Goal: Navigation & Orientation: Find specific page/section

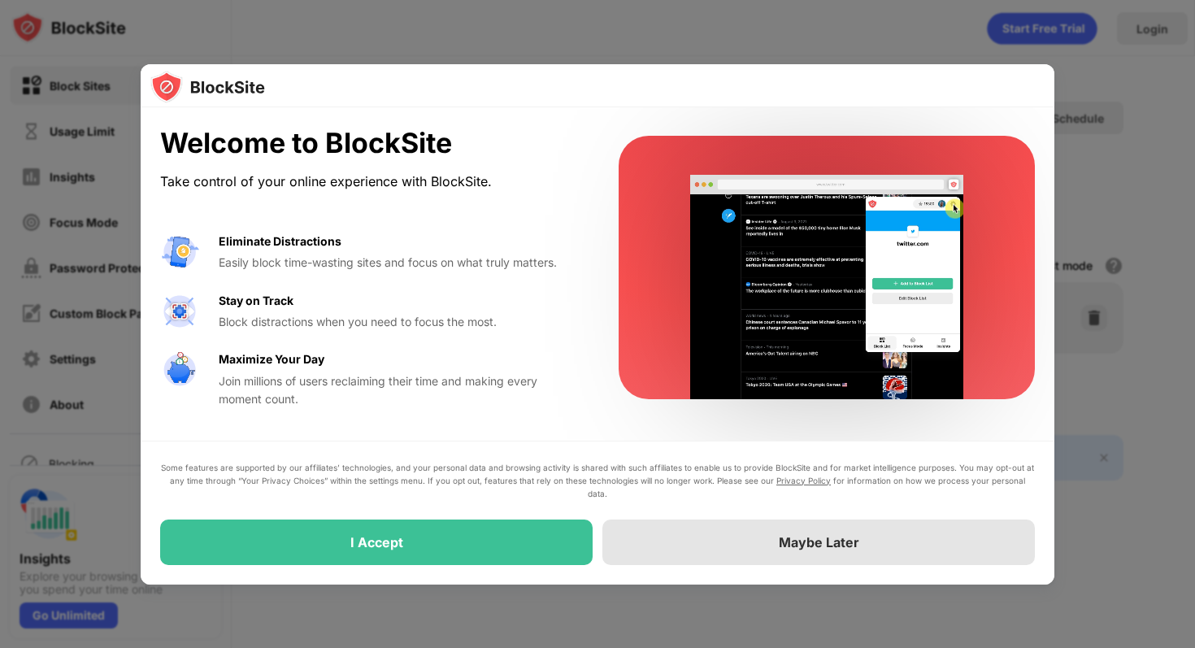
click at [696, 531] on div "Maybe Later" at bounding box center [818, 542] width 432 height 46
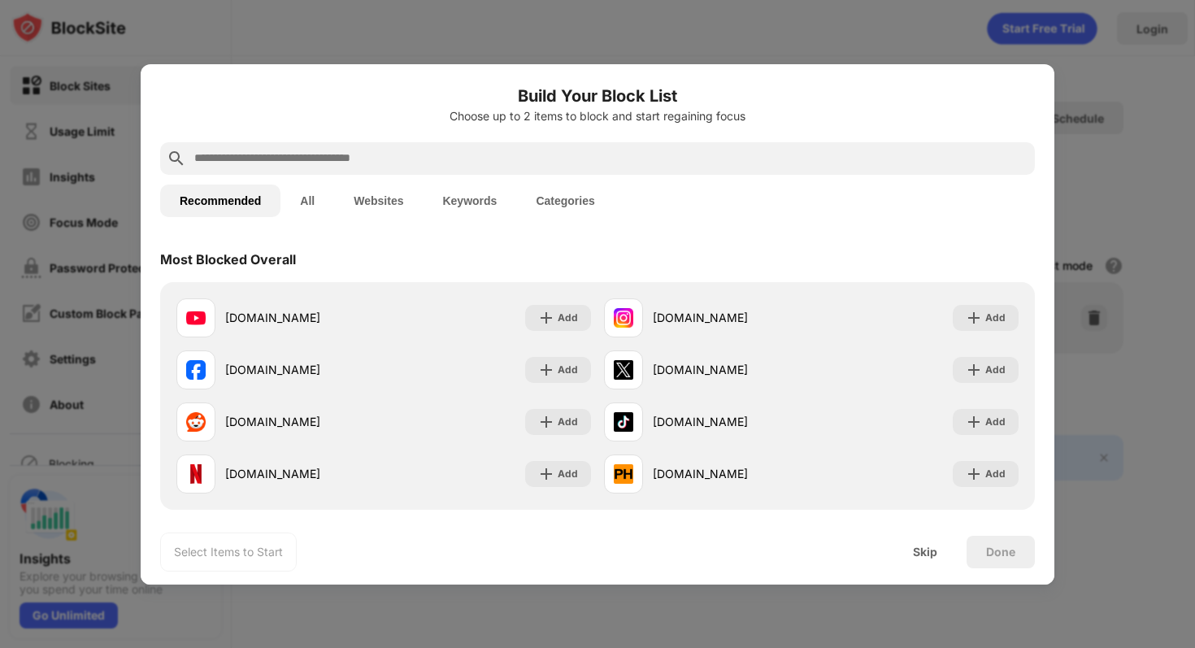
click at [300, 192] on button "All" at bounding box center [307, 200] width 54 height 33
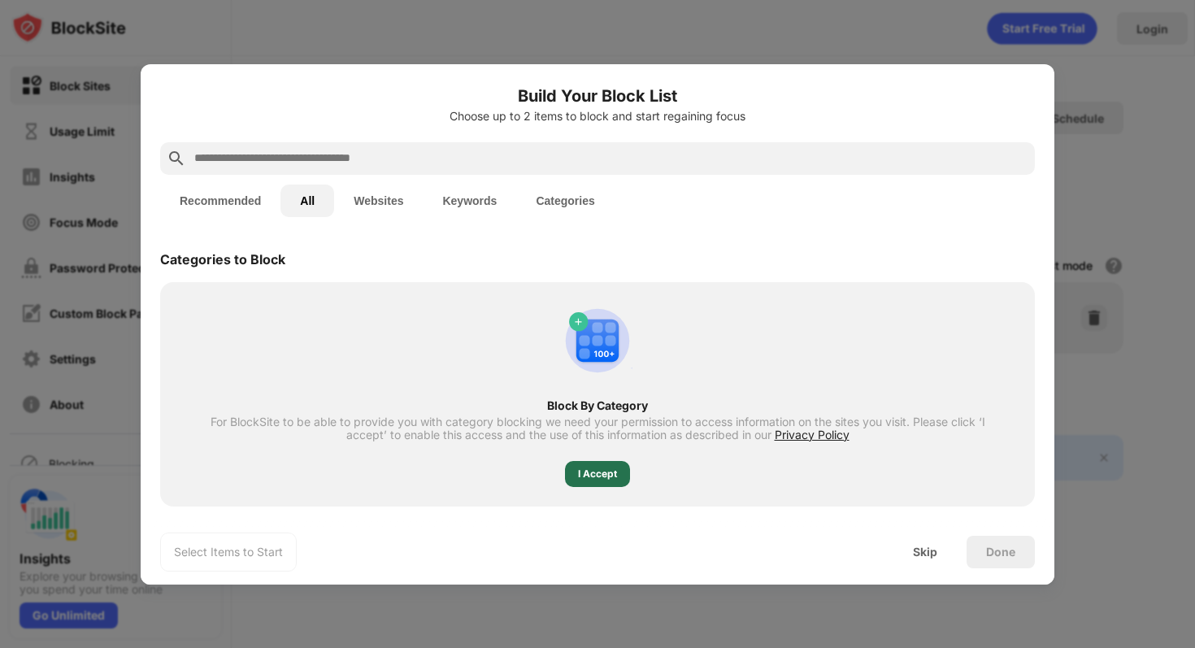
click at [605, 474] on div "I Accept" at bounding box center [597, 474] width 39 height 16
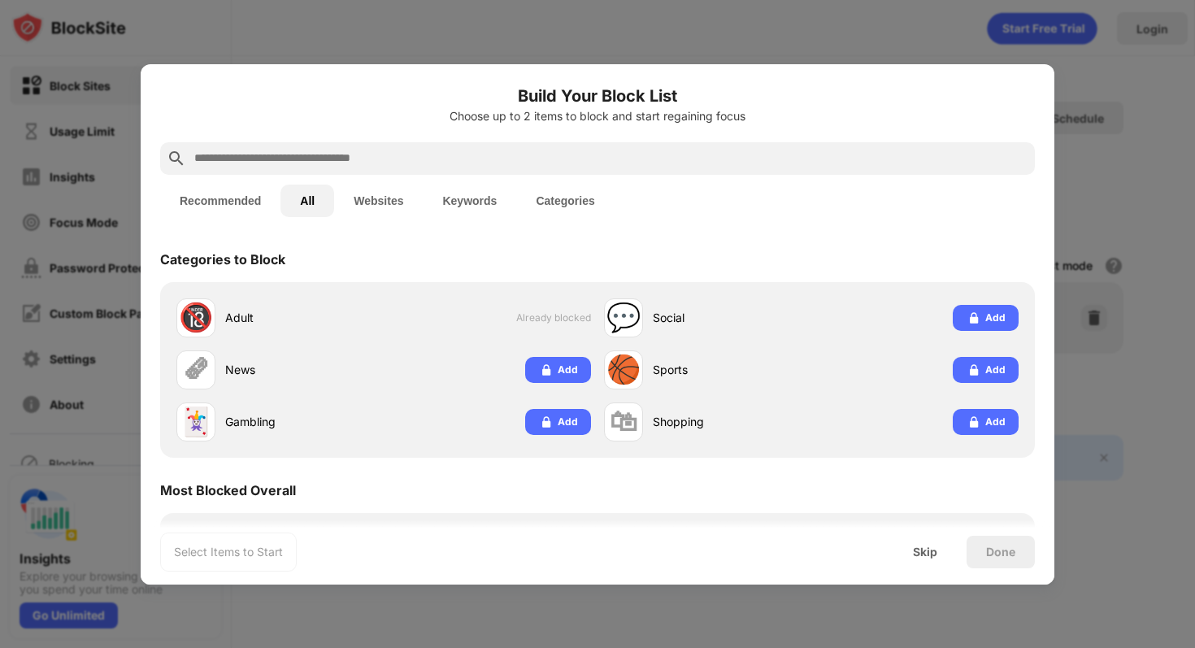
click at [374, 202] on button "Websites" at bounding box center [378, 200] width 89 height 33
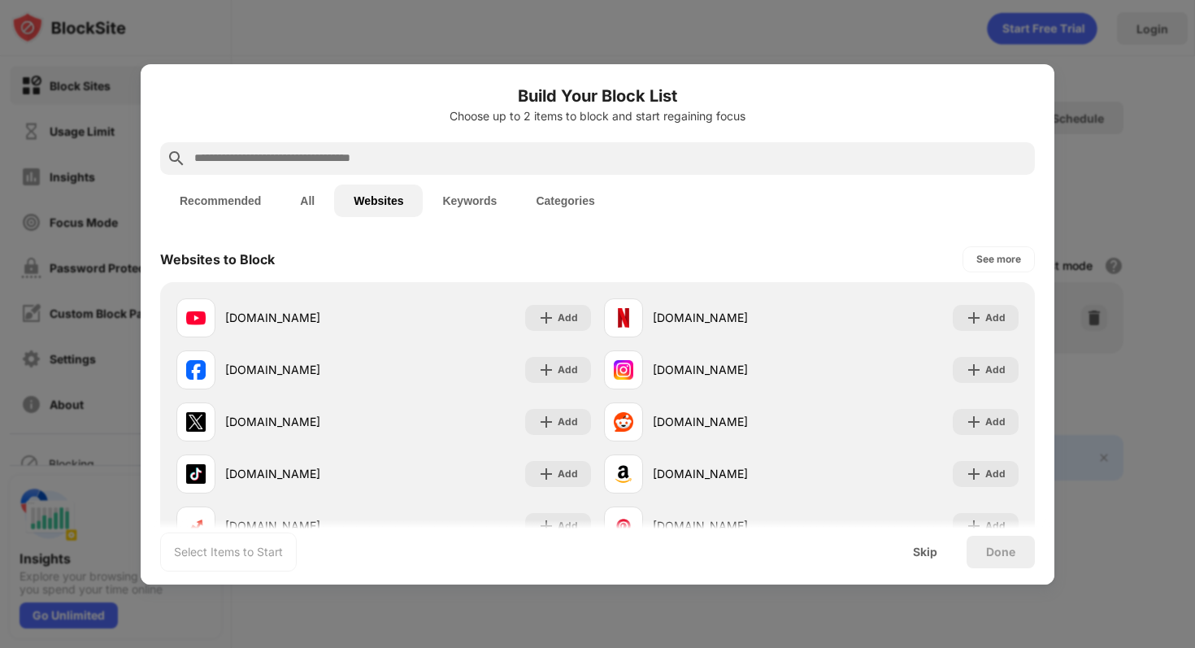
click at [230, 197] on button "Recommended" at bounding box center [220, 200] width 120 height 33
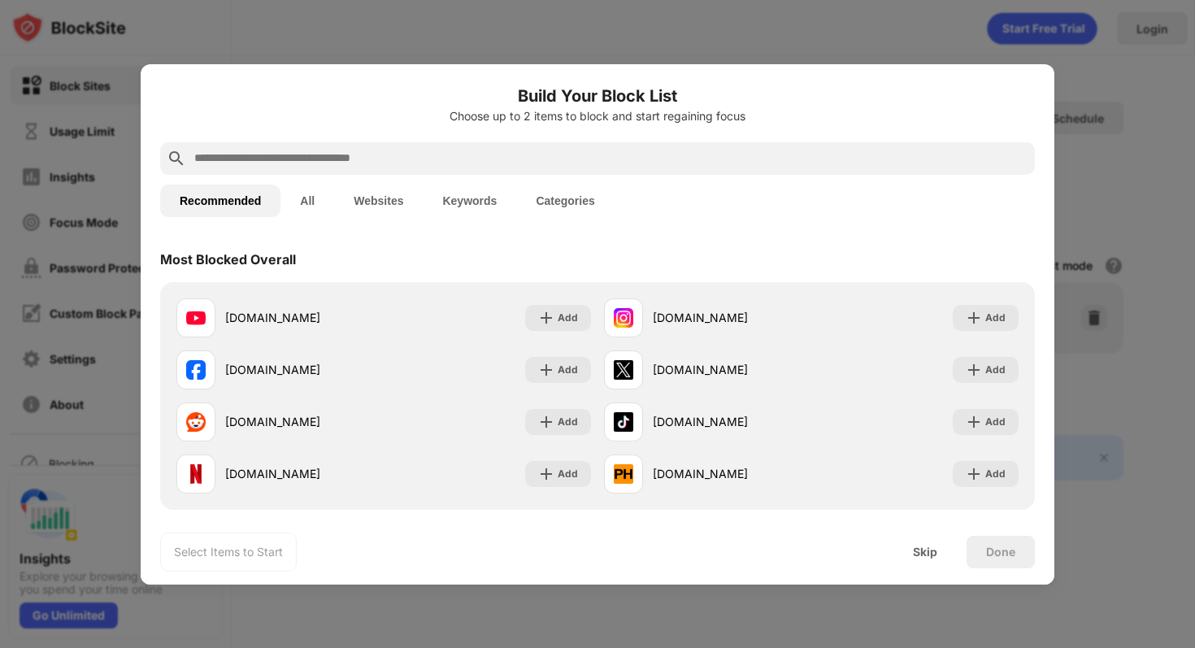
click at [316, 199] on button "All" at bounding box center [307, 200] width 54 height 33
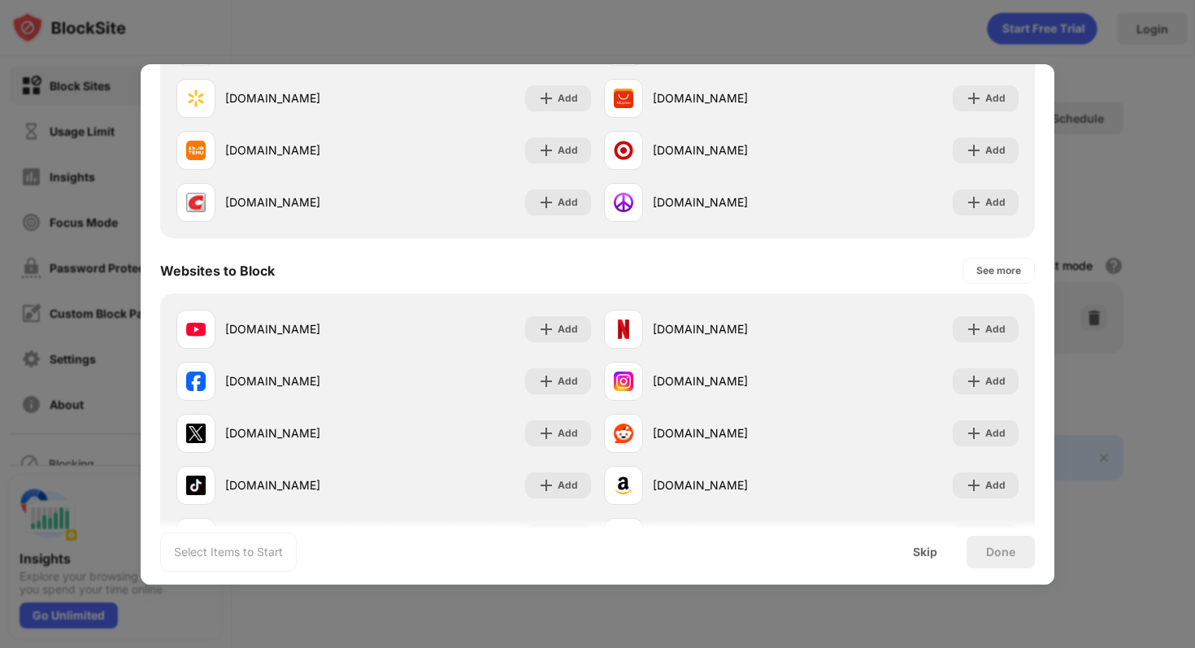
scroll to position [2747, 0]
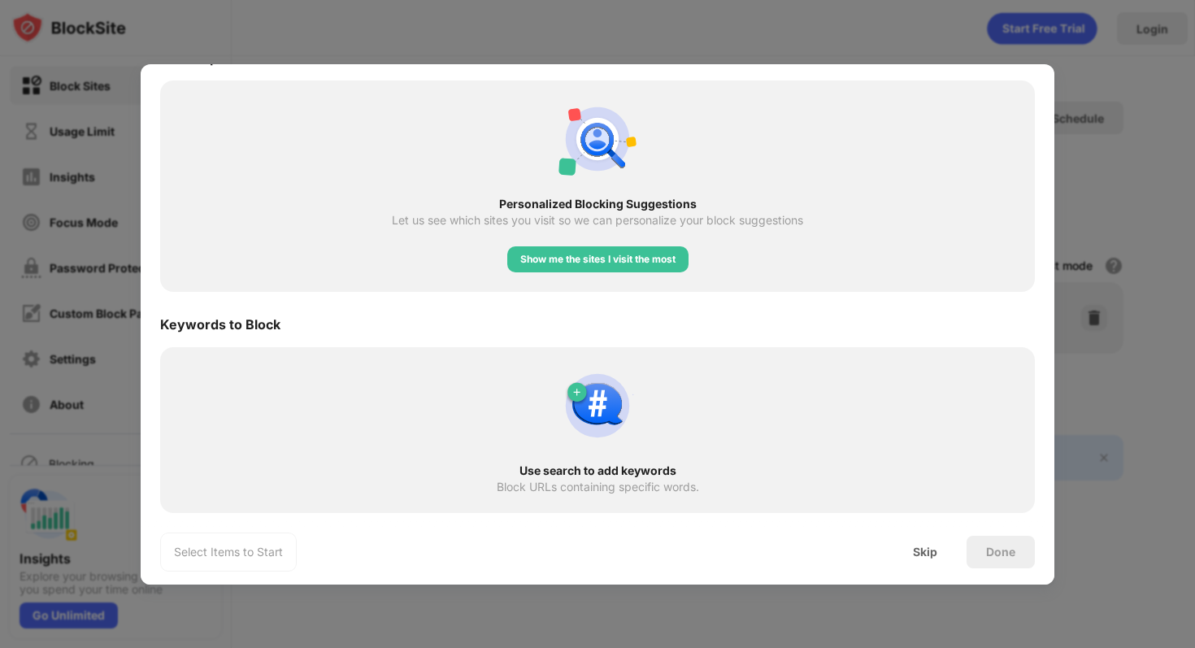
click at [689, 640] on div at bounding box center [597, 324] width 1195 height 648
click at [898, 42] on div at bounding box center [597, 324] width 1195 height 648
click at [922, 545] on div "Skip" at bounding box center [925, 551] width 24 height 13
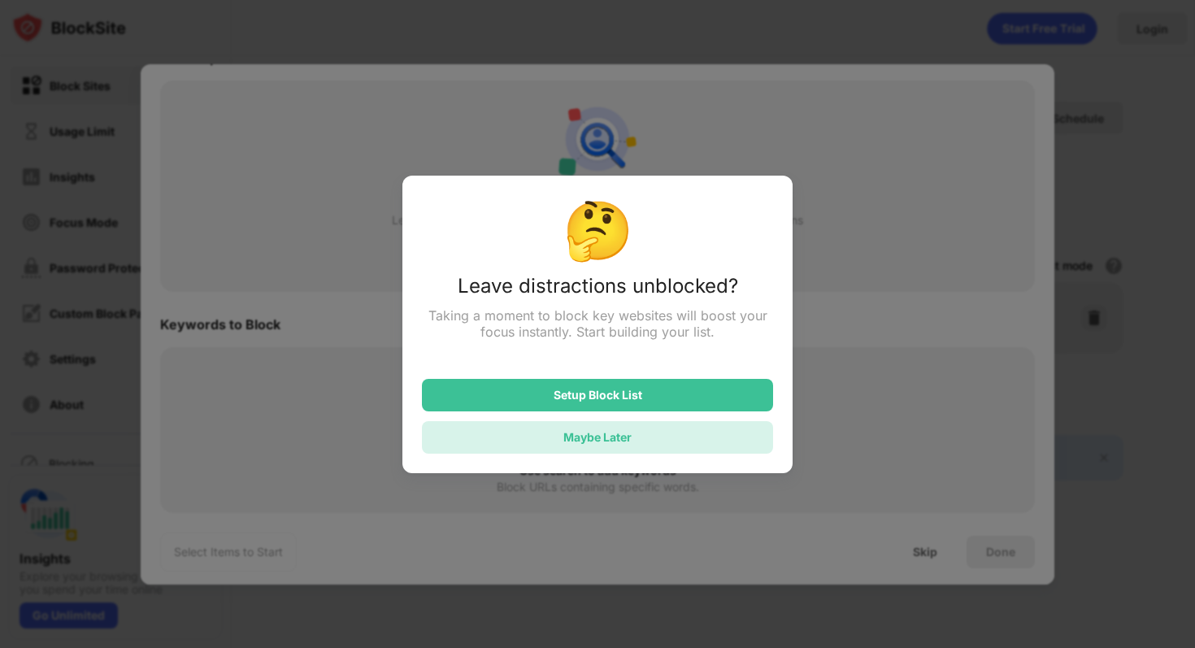
click at [638, 438] on div "Maybe Later" at bounding box center [597, 437] width 351 height 33
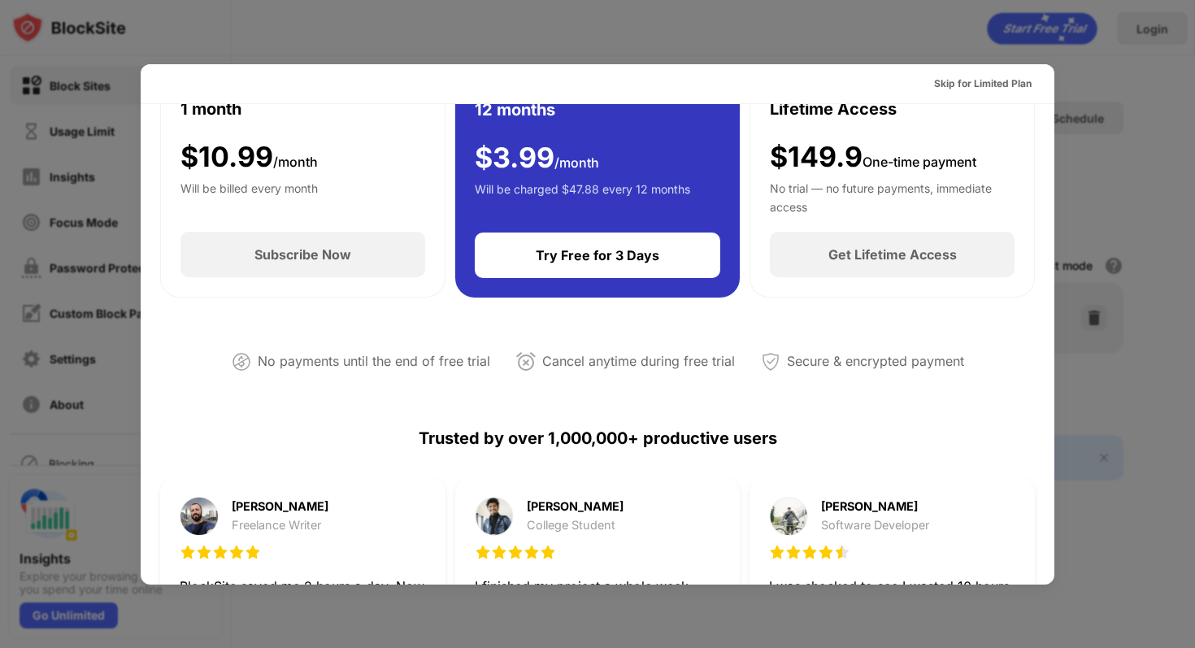
scroll to position [0, 0]
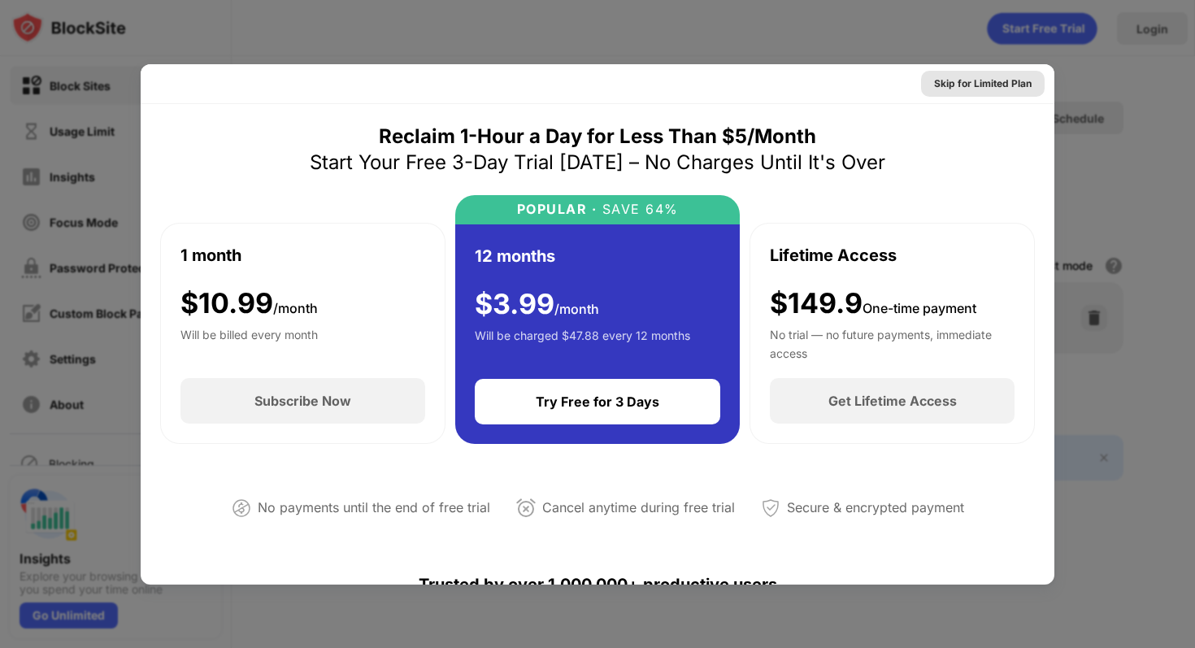
click at [952, 87] on div "Skip for Limited Plan" at bounding box center [983, 84] width 98 height 16
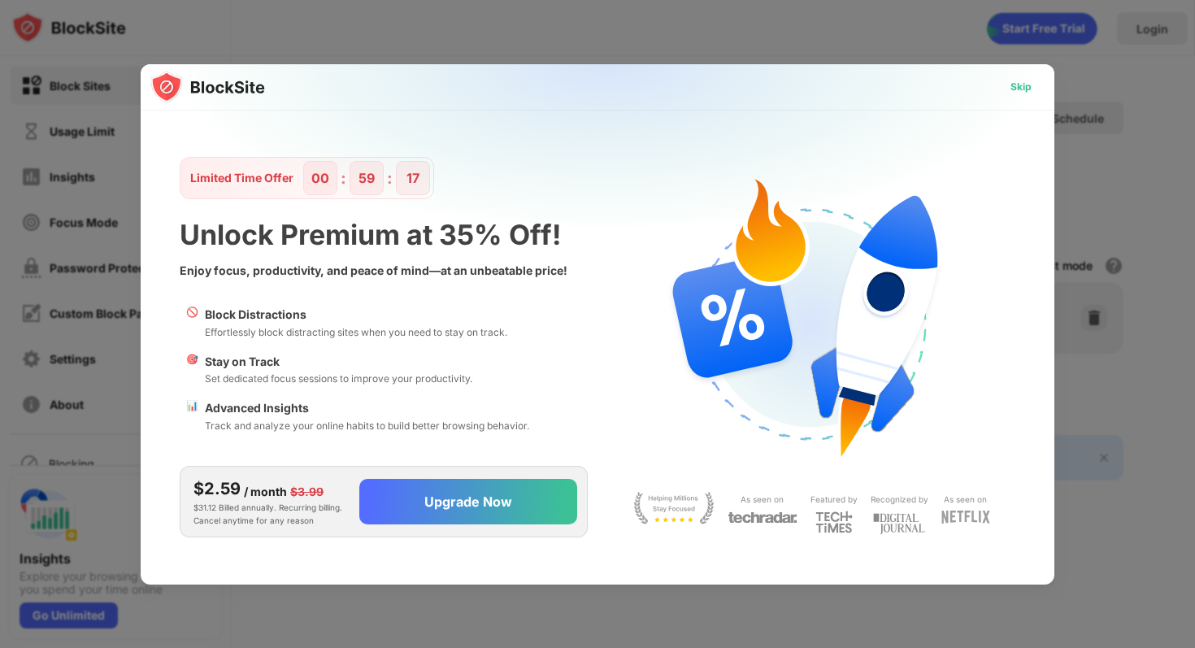
click at [1012, 83] on div "Skip" at bounding box center [1020, 87] width 21 height 16
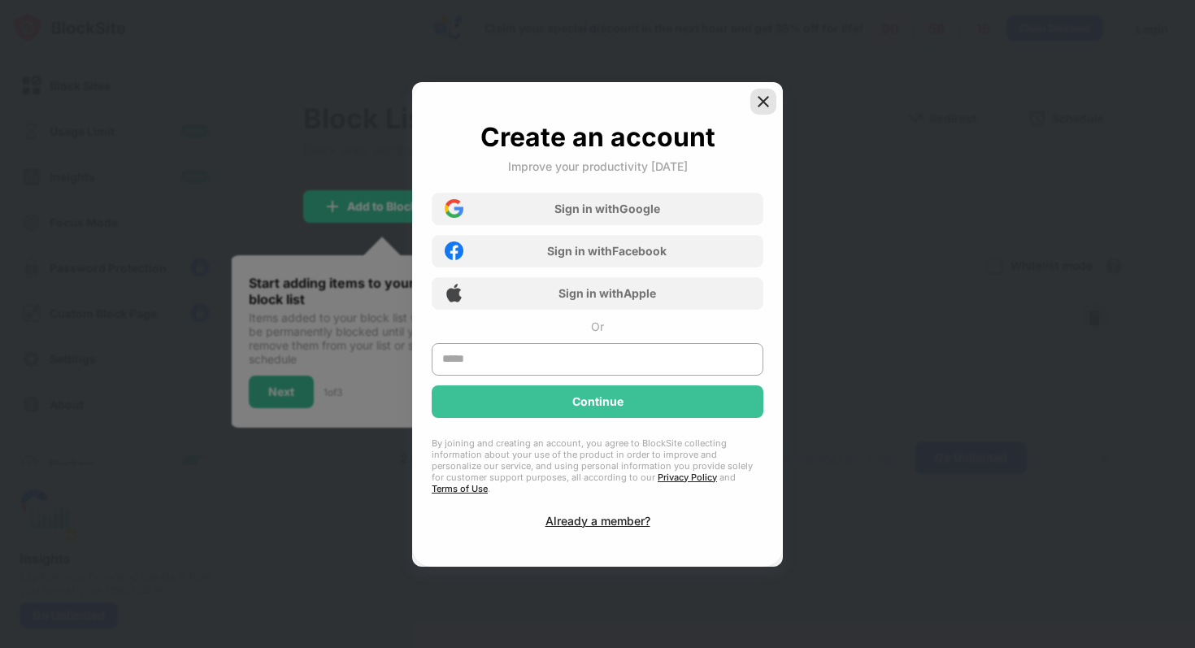
click at [757, 106] on img at bounding box center [763, 101] width 16 height 16
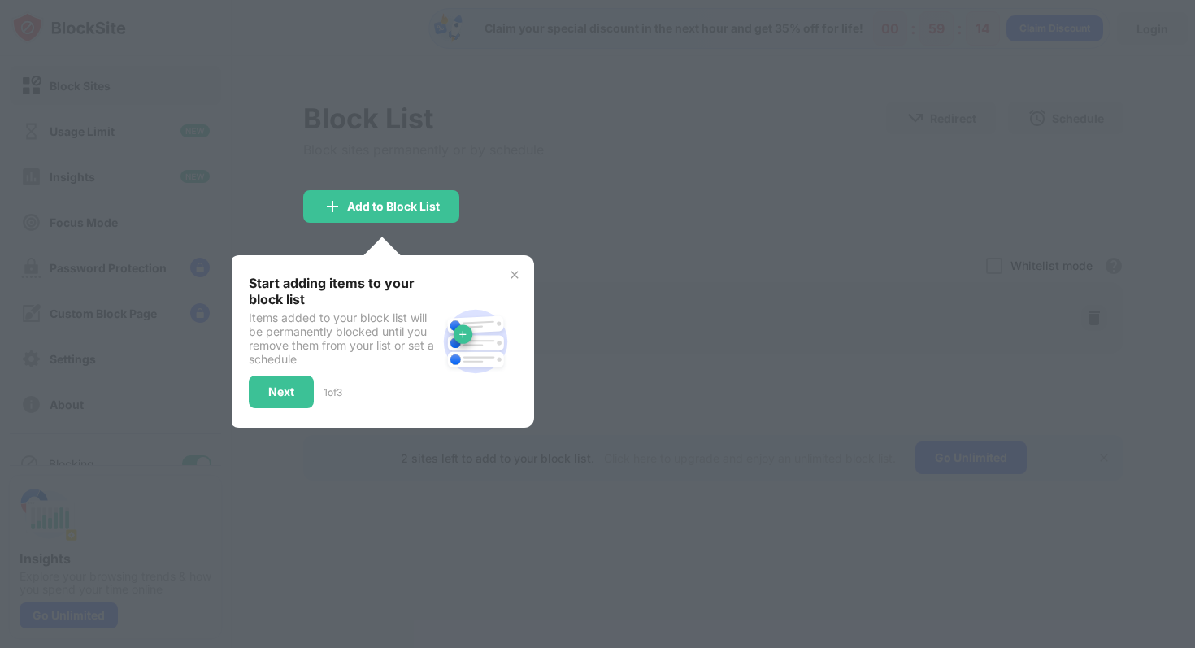
click at [517, 275] on img at bounding box center [514, 274] width 13 height 13
